Goal: Transaction & Acquisition: Book appointment/travel/reservation

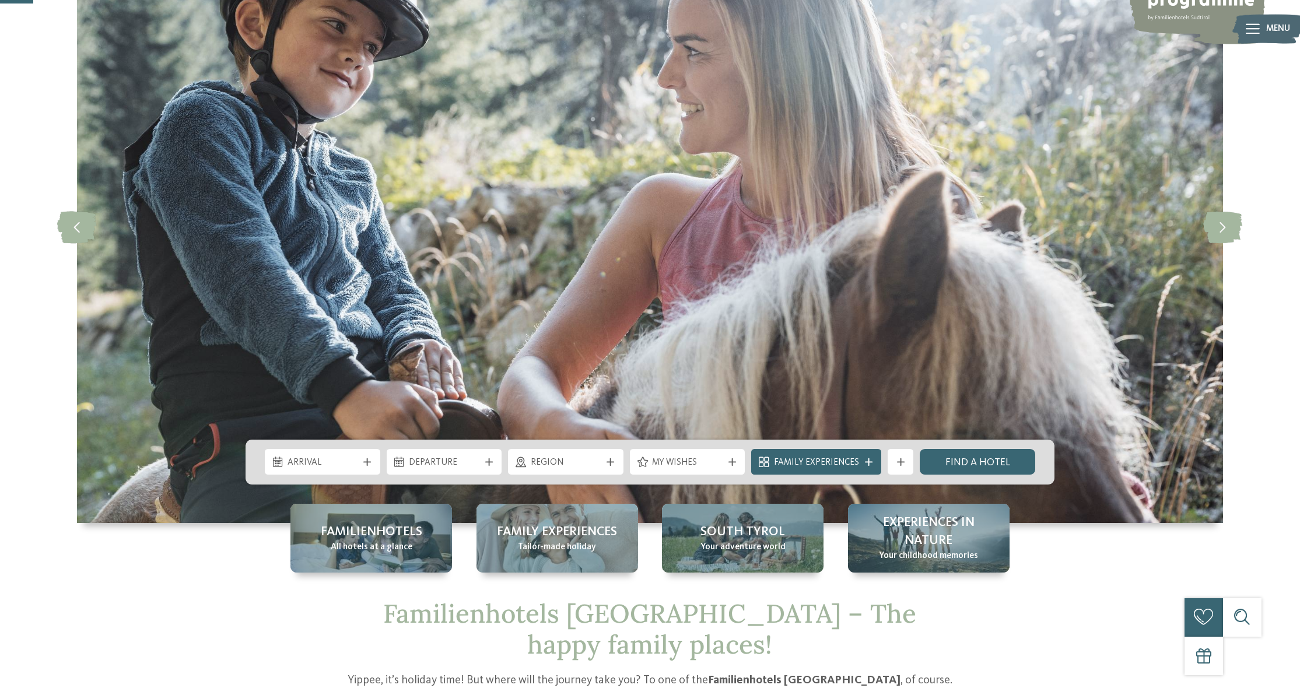
scroll to position [149, 0]
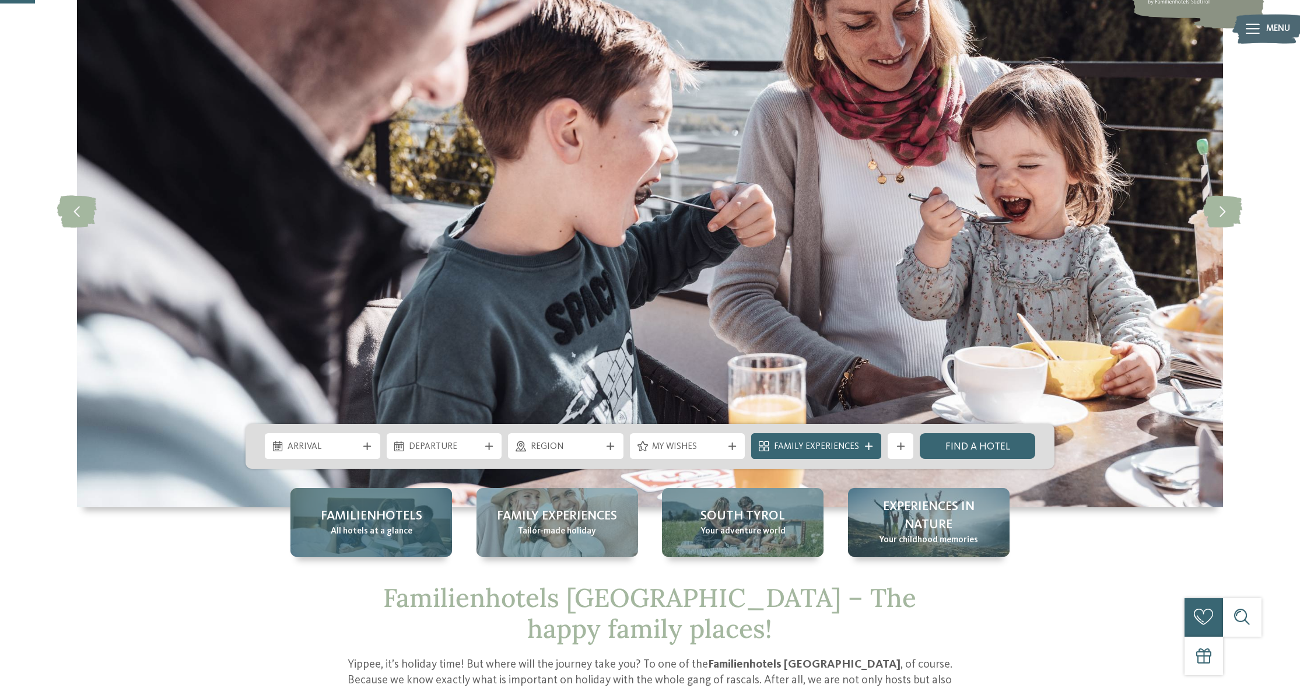
click at [362, 541] on div "Familienhotels All hotels at a glance" at bounding box center [371, 522] width 162 height 69
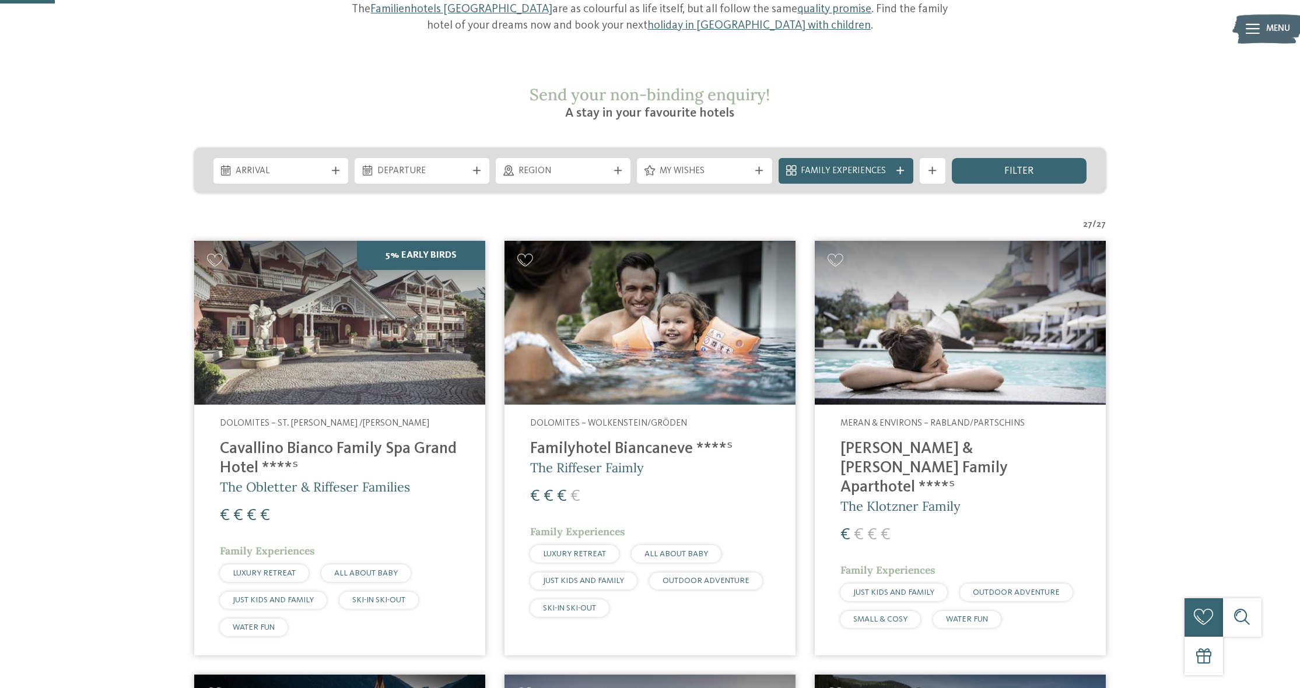
scroll to position [183, 0]
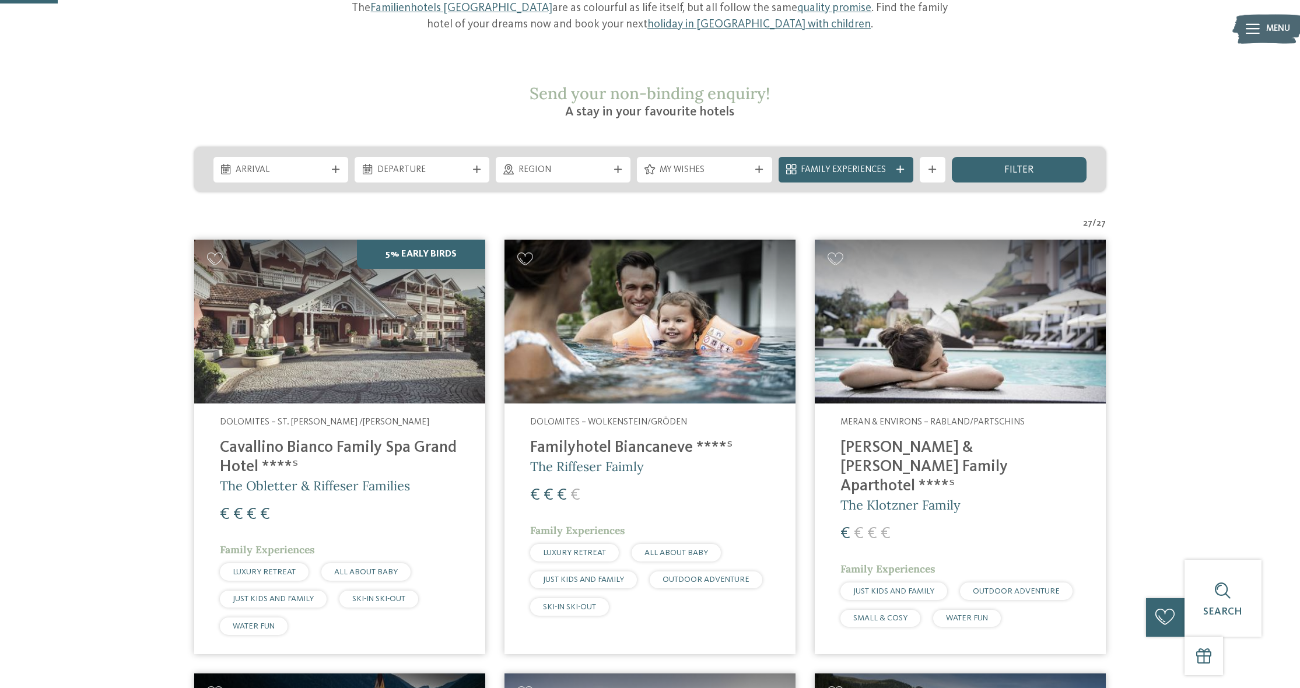
click at [570, 164] on span "Region" at bounding box center [564, 170] width 90 height 13
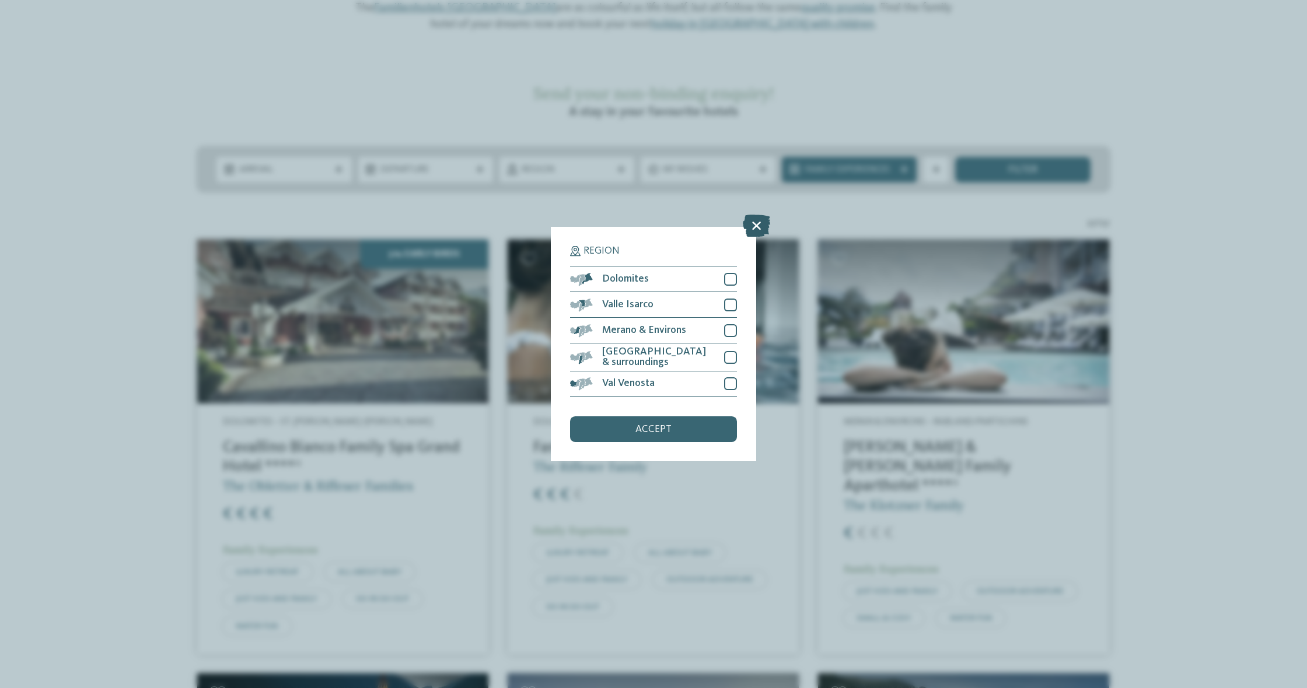
click at [752, 215] on icon at bounding box center [756, 226] width 27 height 22
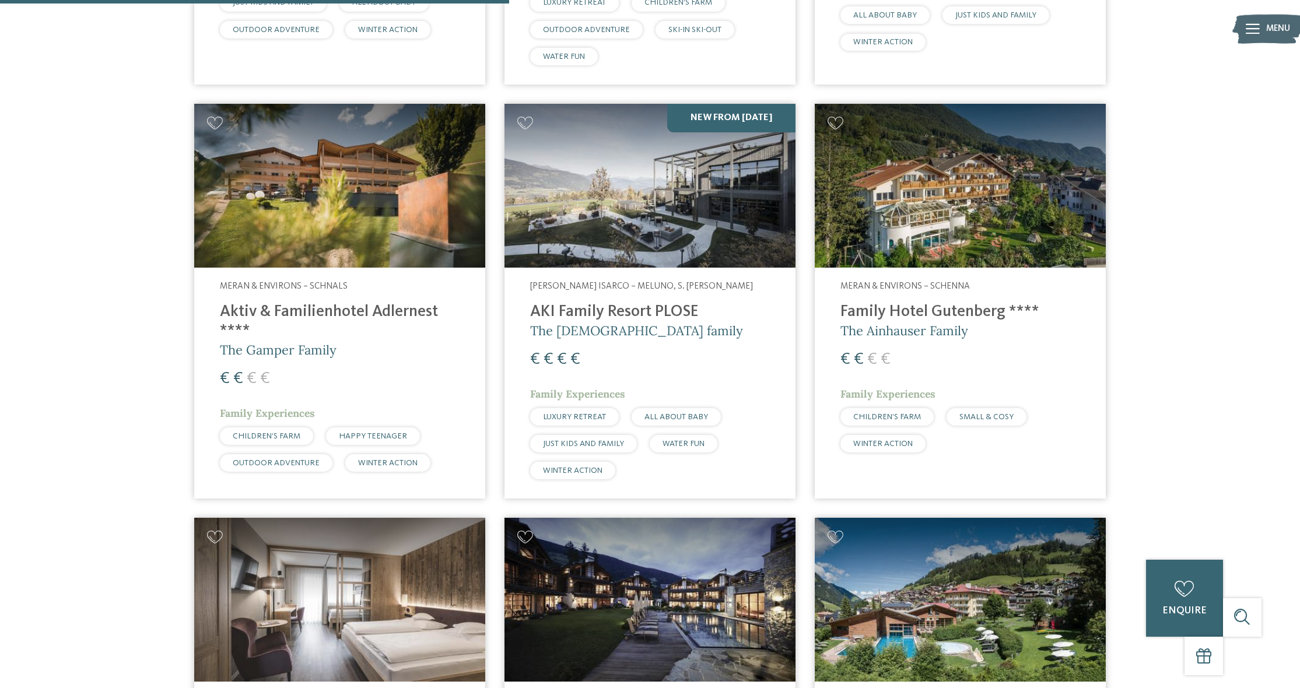
scroll to position [1622, 0]
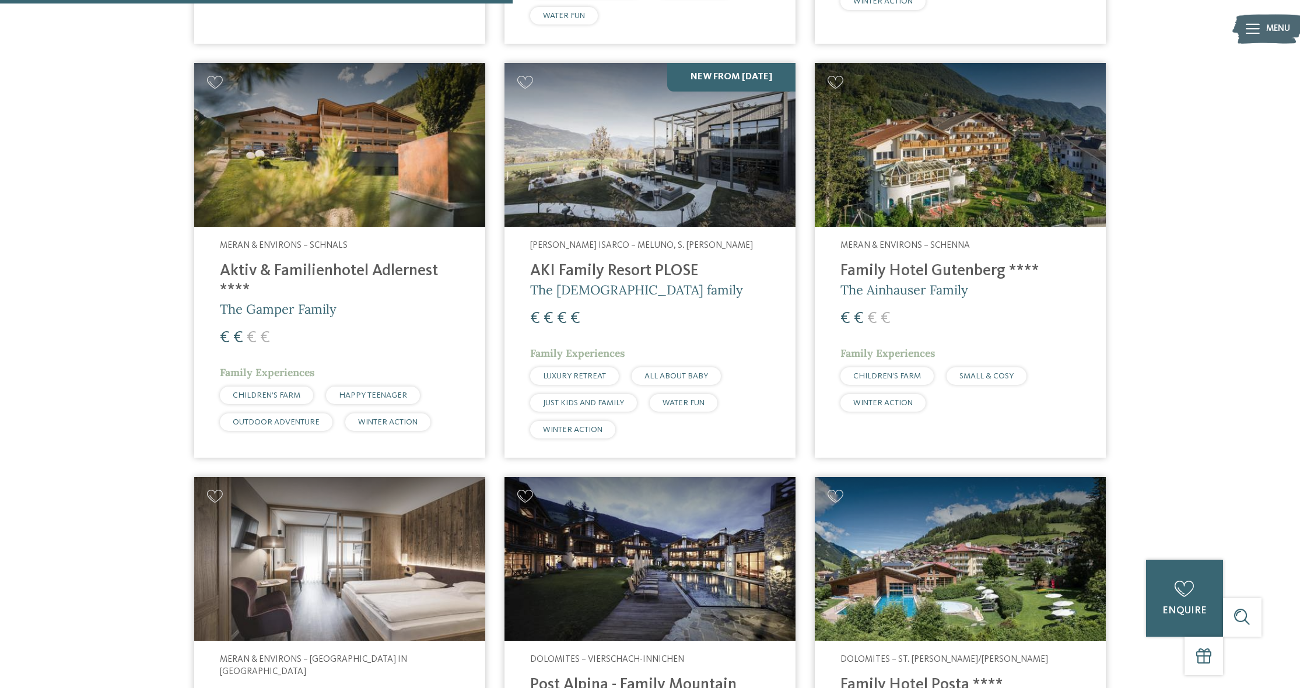
click at [701, 676] on h4 "Post Alpina - Family Mountain Chalets ****ˢ" at bounding box center [650, 695] width 240 height 38
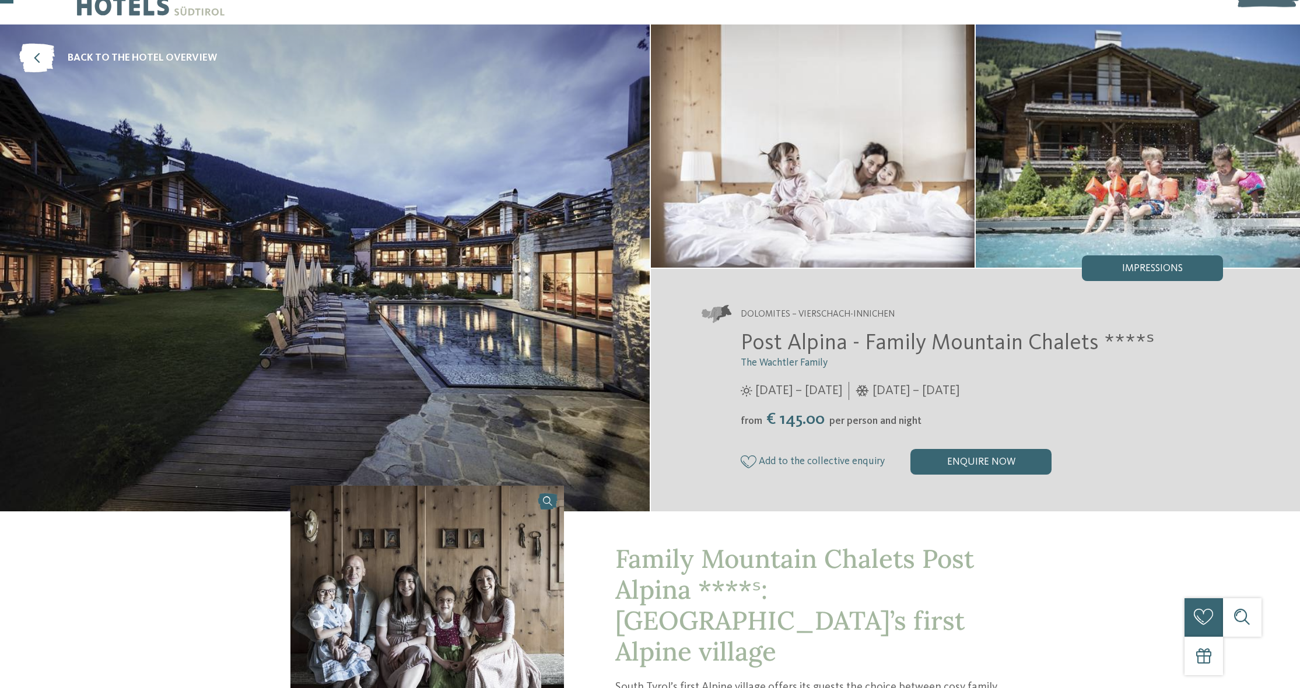
scroll to position [38, 0]
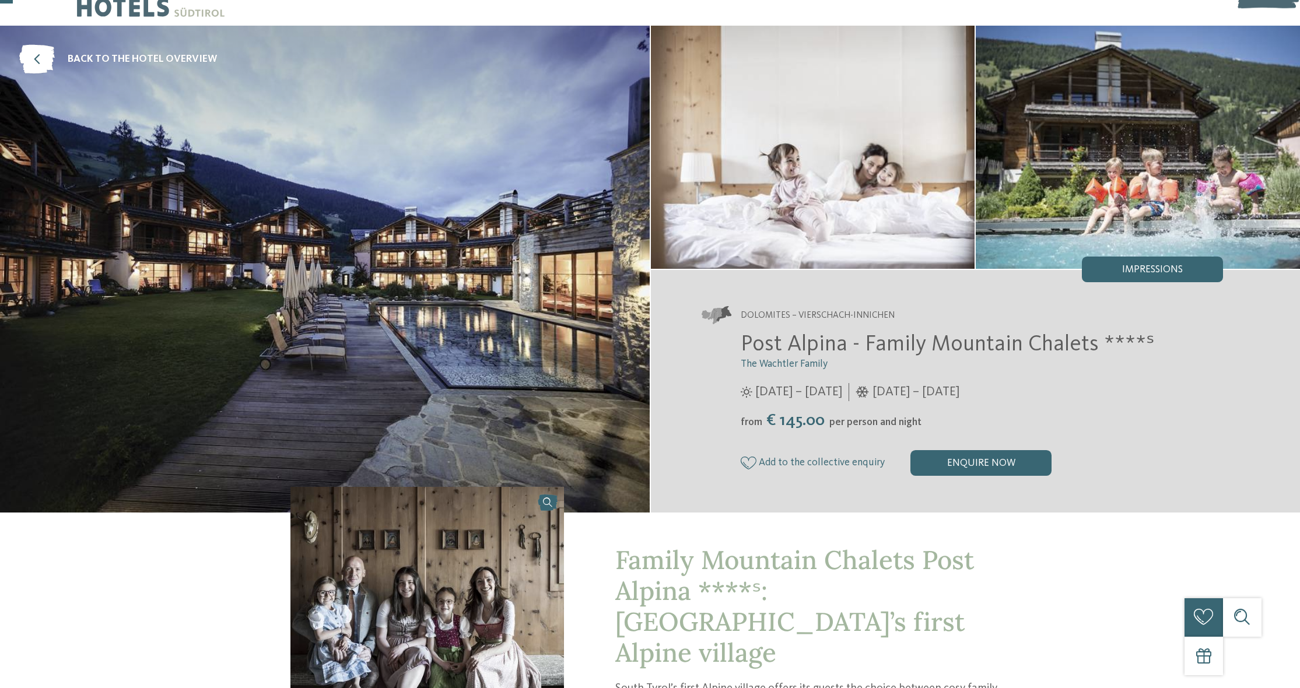
click at [401, 335] on img at bounding box center [325, 269] width 650 height 487
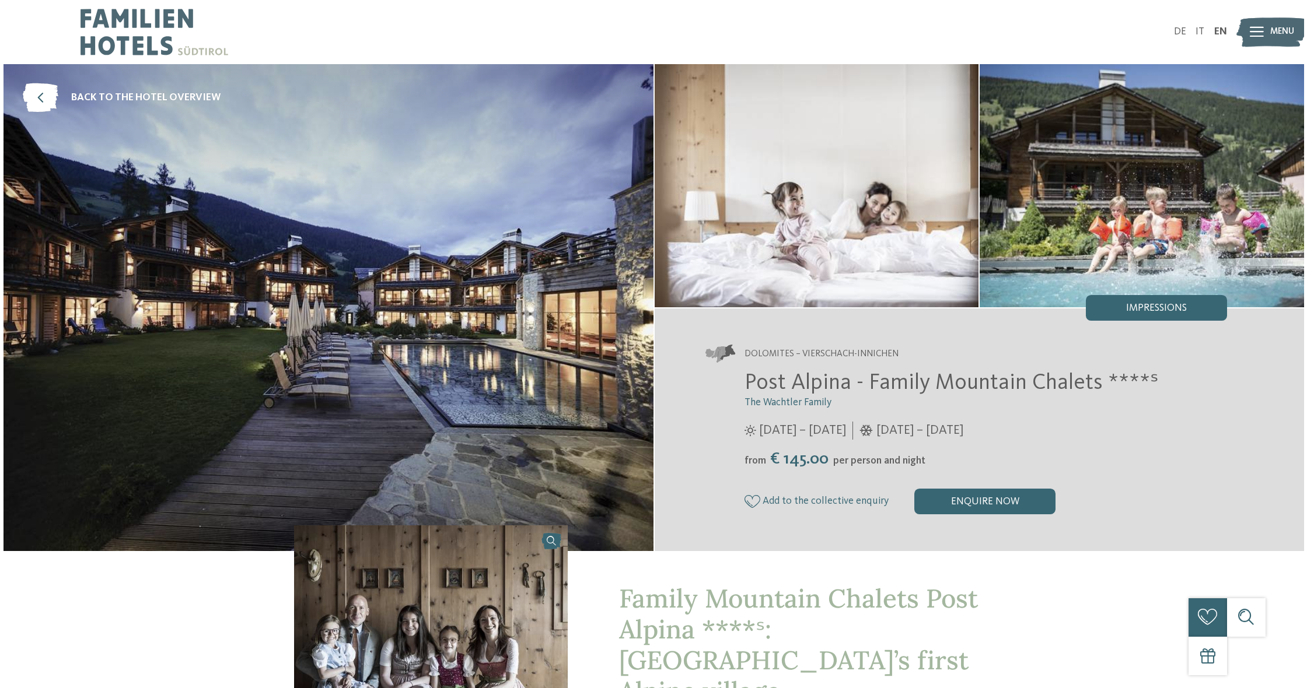
scroll to position [0, 0]
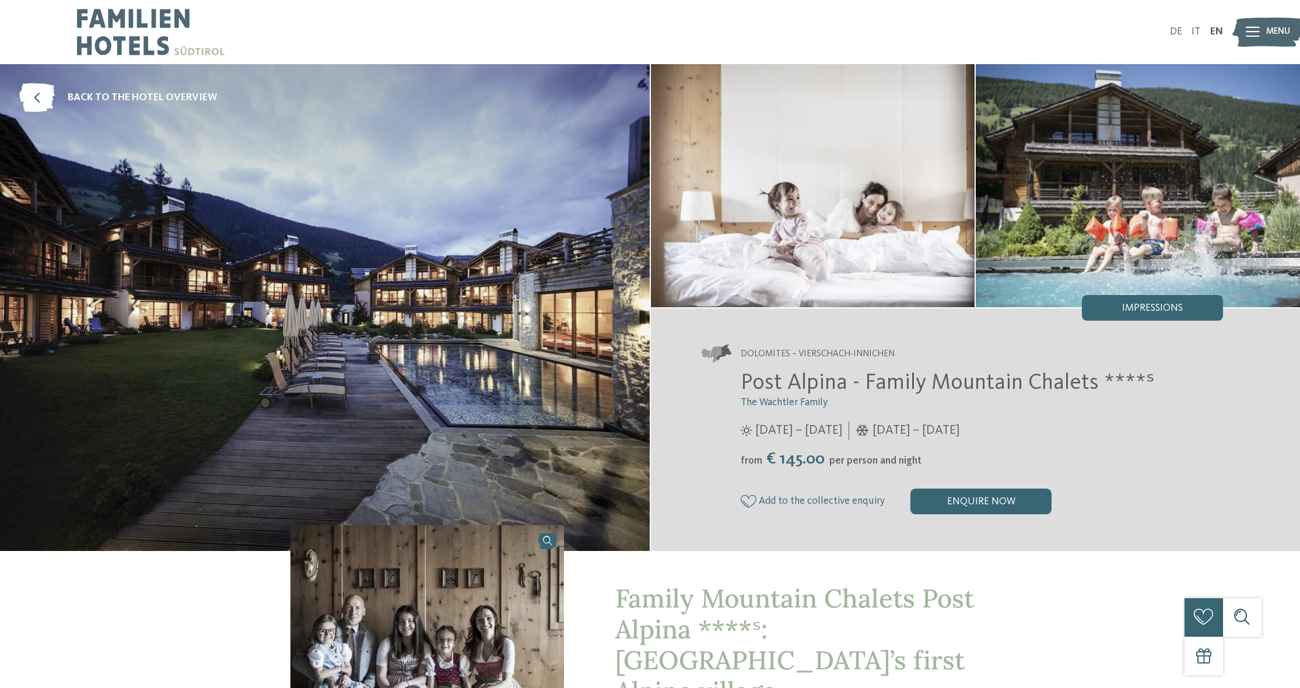
click at [1251, 35] on icon at bounding box center [1253, 32] width 14 height 10
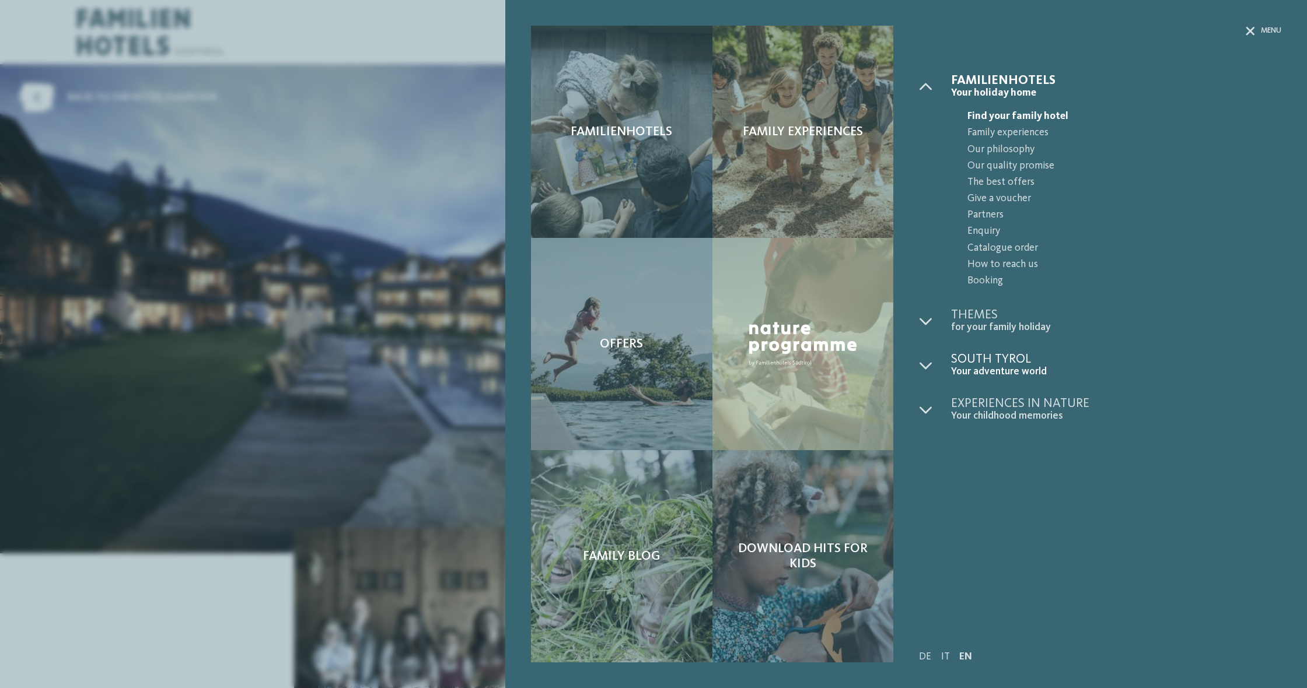
click at [1020, 372] on span "Your adventure world" at bounding box center [1116, 372] width 330 height 12
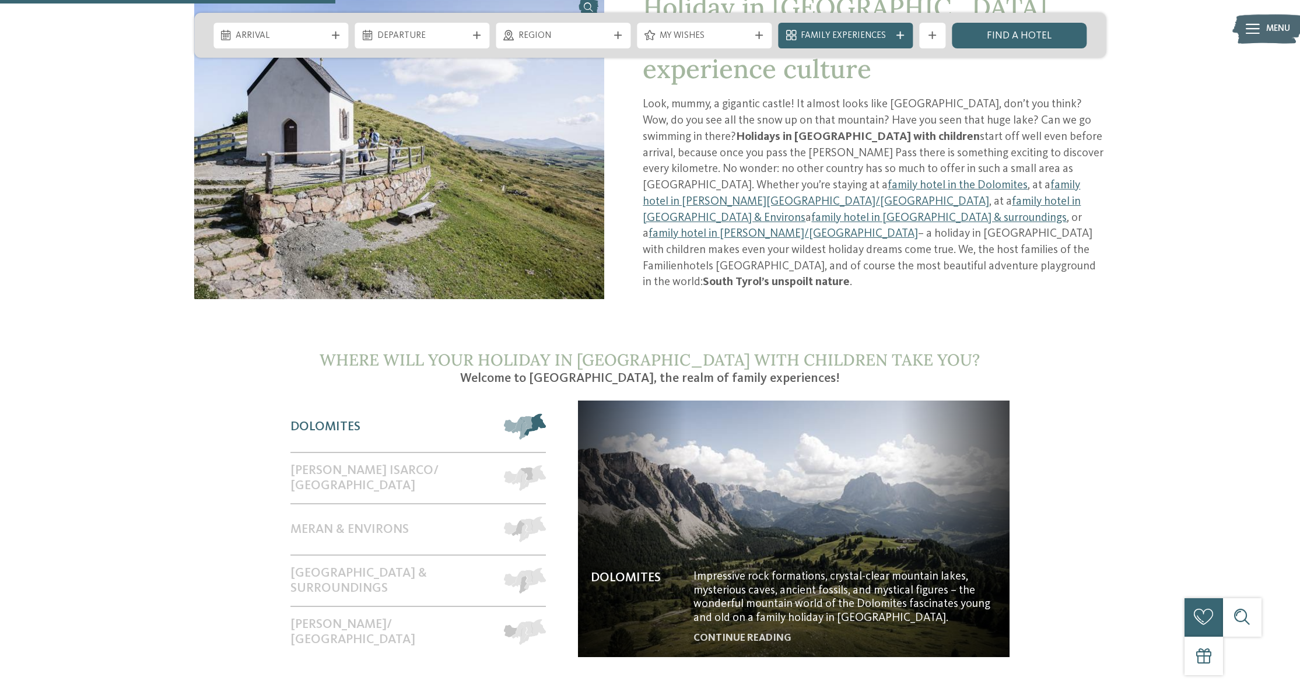
scroll to position [892, 0]
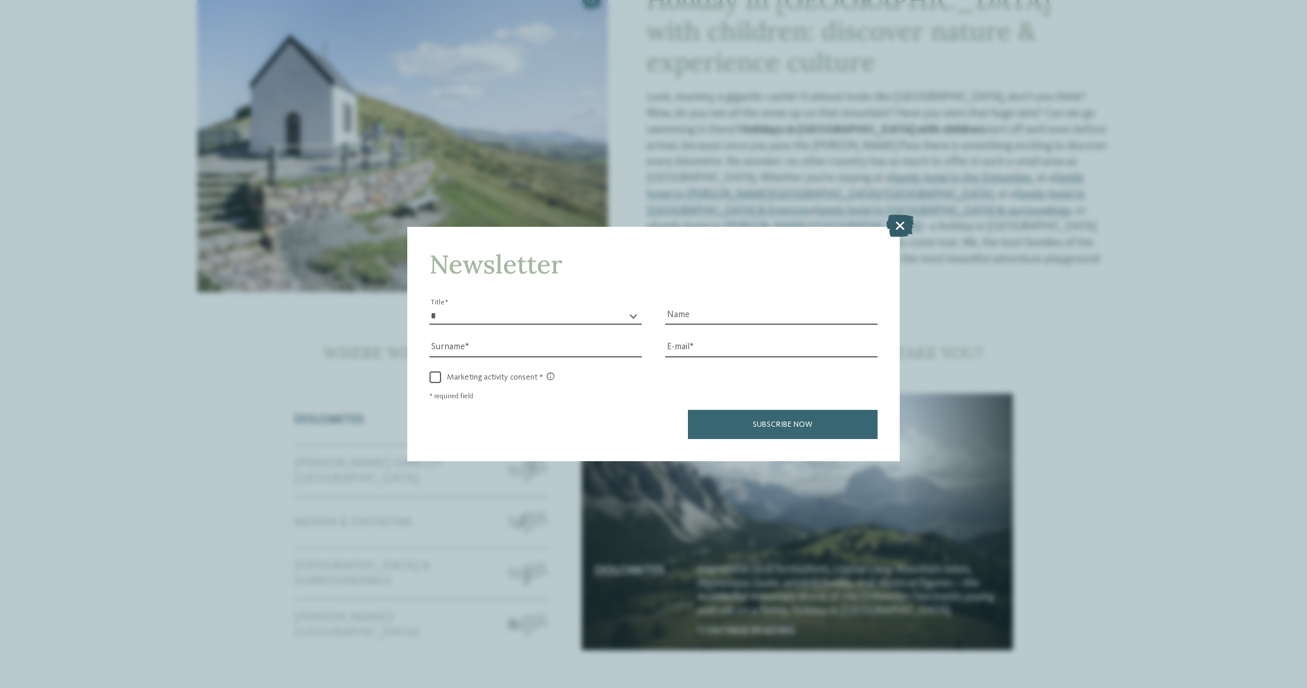
click at [904, 215] on icon at bounding box center [899, 226] width 27 height 22
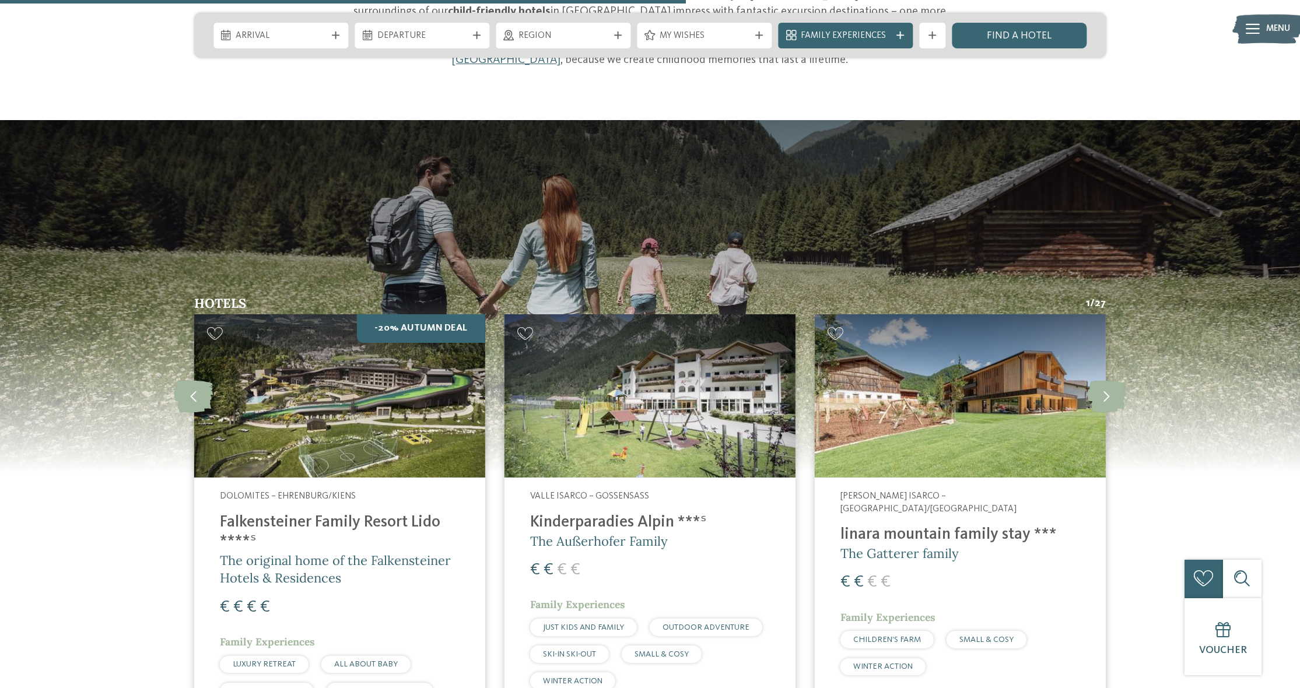
scroll to position [1748, 0]
click at [456, 322] on img at bounding box center [339, 396] width 291 height 164
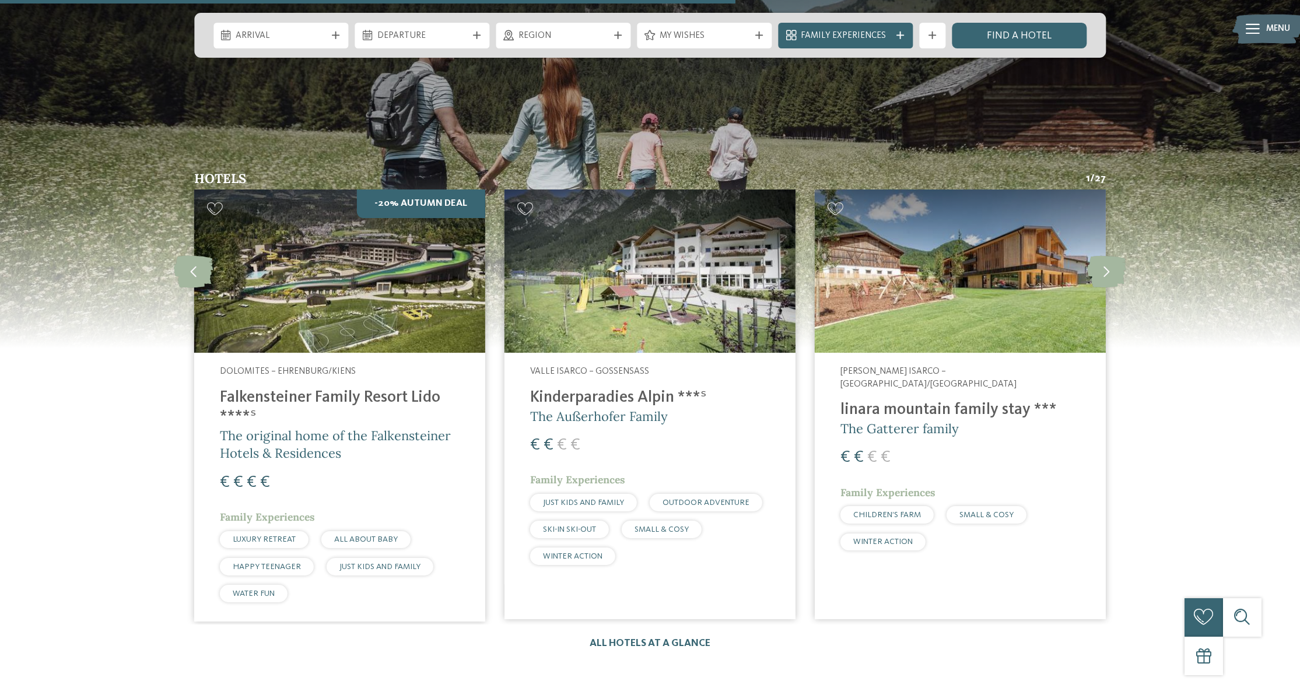
scroll to position [1871, 0]
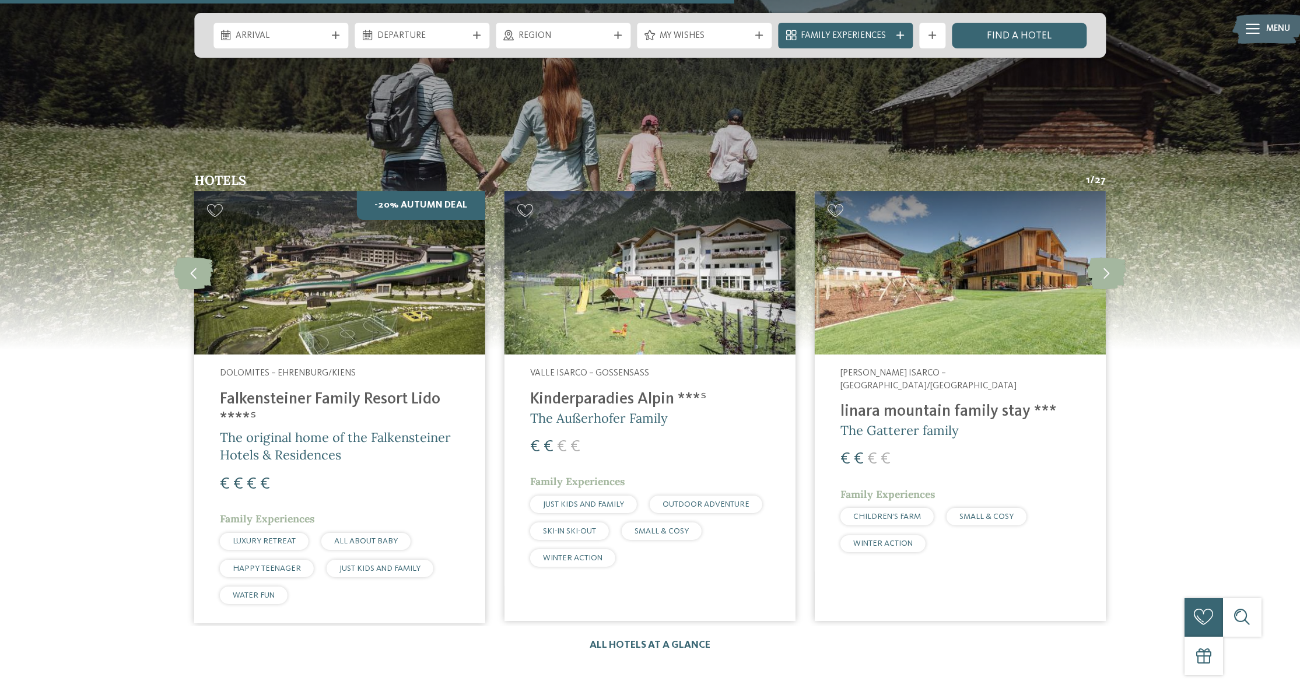
click at [344, 191] on img at bounding box center [339, 273] width 291 height 164
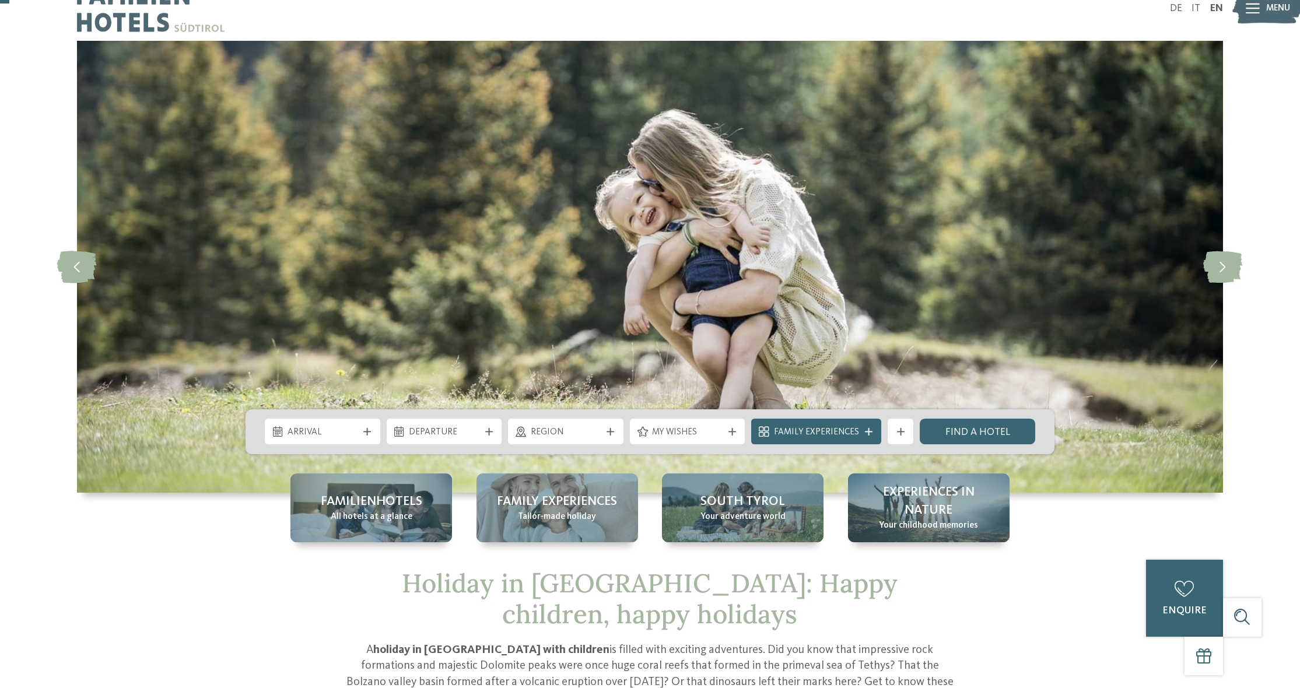
scroll to position [24, 0]
drag, startPoint x: 391, startPoint y: 200, endPoint x: 390, endPoint y: 161, distance: 39.1
click at [390, 161] on img at bounding box center [650, 266] width 1146 height 452
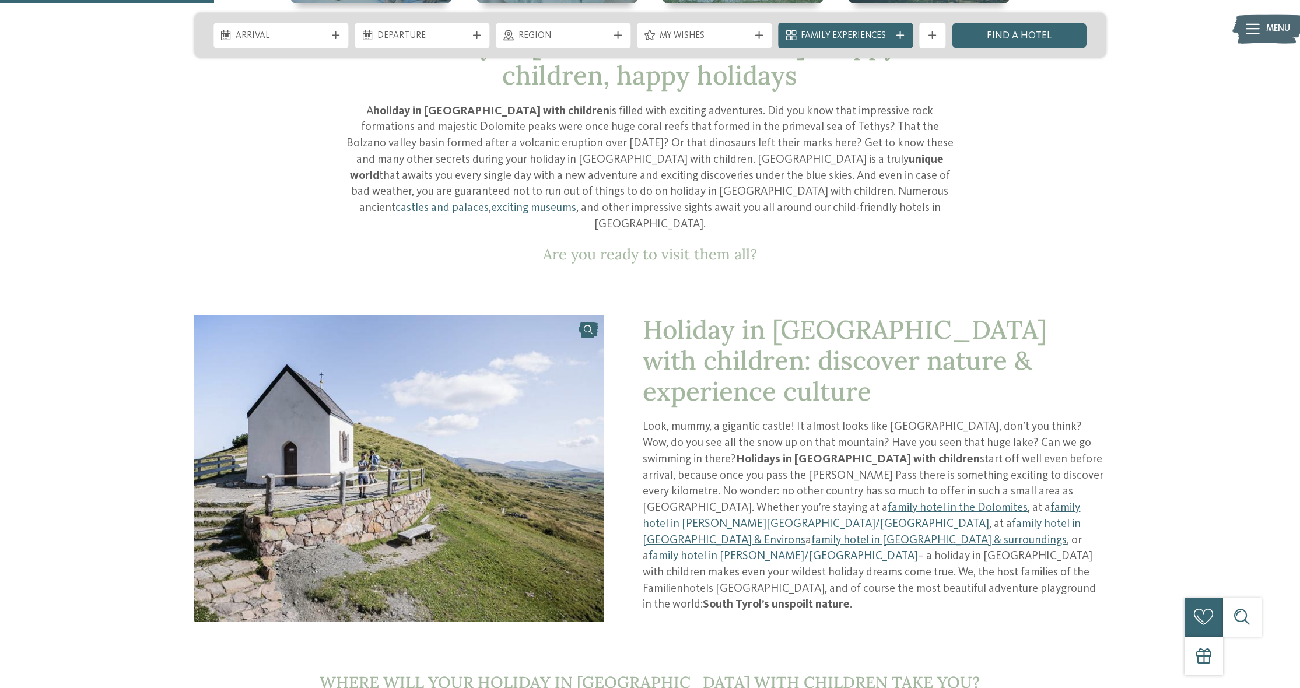
scroll to position [569, 0]
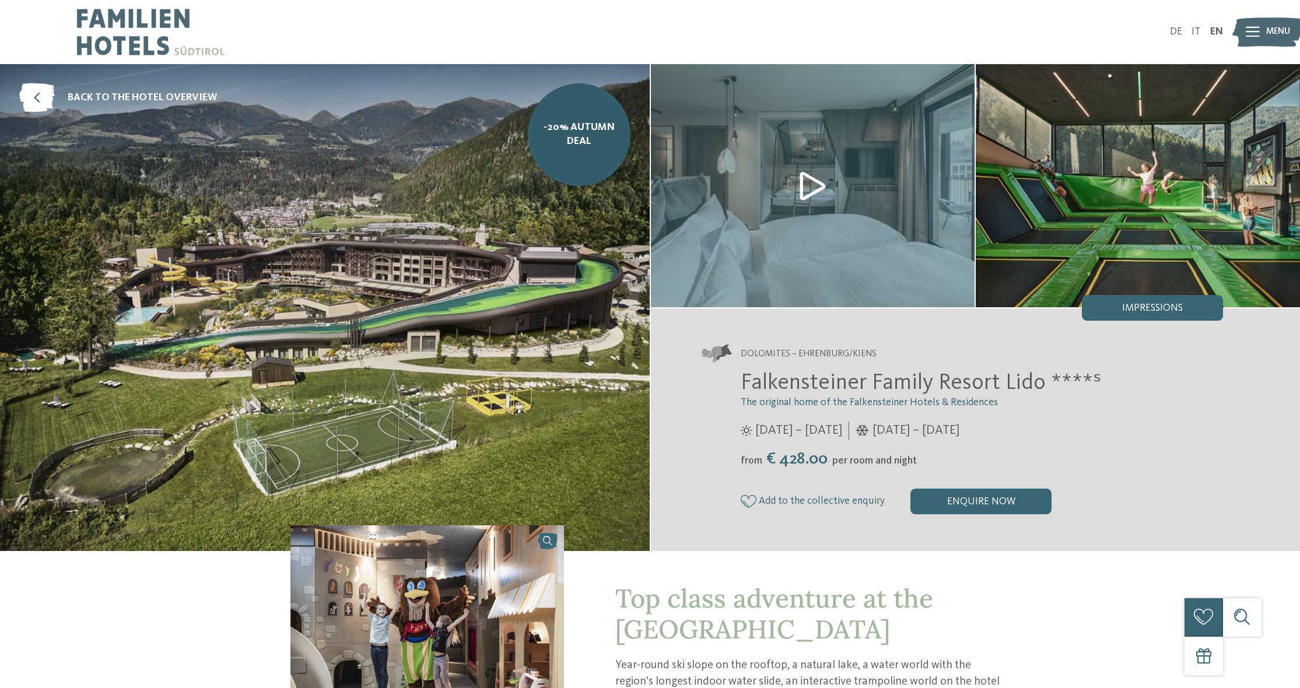
click at [822, 185] on img at bounding box center [813, 185] width 324 height 243
click at [785, 196] on img at bounding box center [813, 185] width 324 height 243
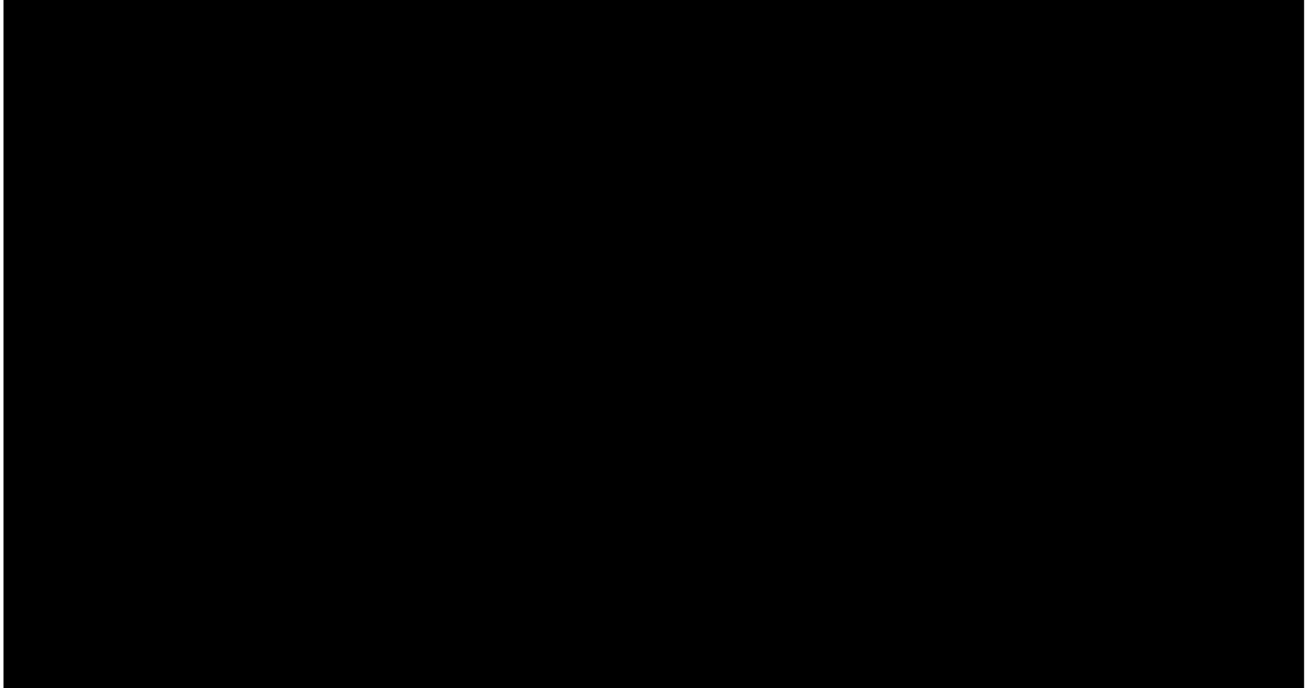
scroll to position [0, 0]
